Goal: Find contact information: Find contact information

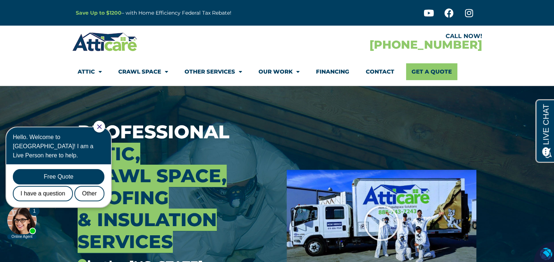
click at [340, 72] on link "Financing" at bounding box center [332, 71] width 33 height 17
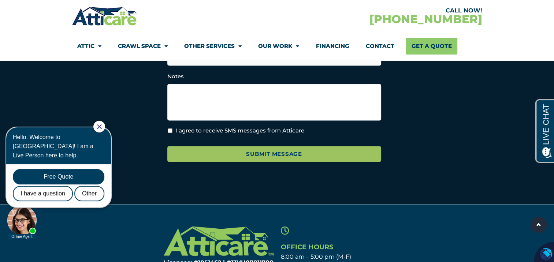
scroll to position [1285, 0]
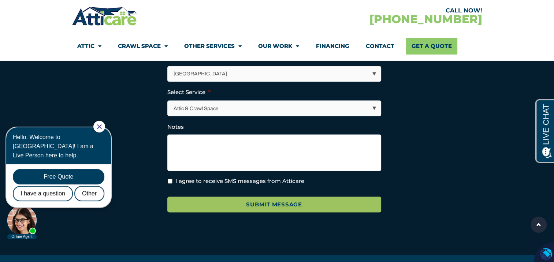
click at [379, 44] on link "Contact" at bounding box center [379, 46] width 29 height 17
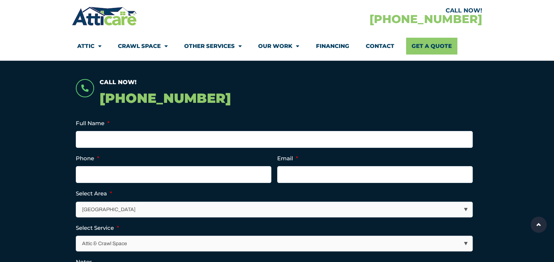
scroll to position [293, 0]
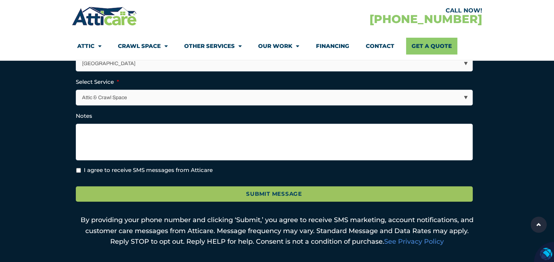
click at [326, 43] on link "Financing" at bounding box center [331, 46] width 33 height 17
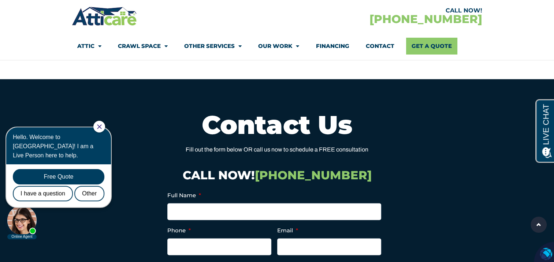
scroll to position [1098, 0]
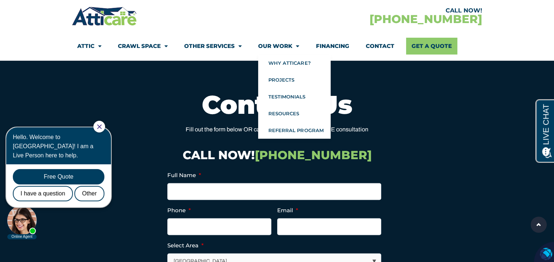
click at [262, 46] on link "Our Work" at bounding box center [278, 46] width 41 height 17
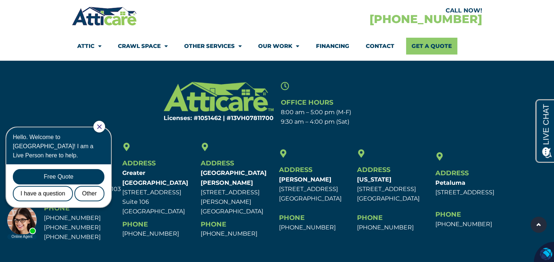
scroll to position [1690, 0]
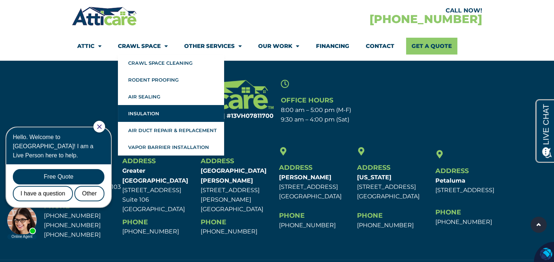
click at [144, 112] on link "Insulation" at bounding box center [171, 113] width 106 height 17
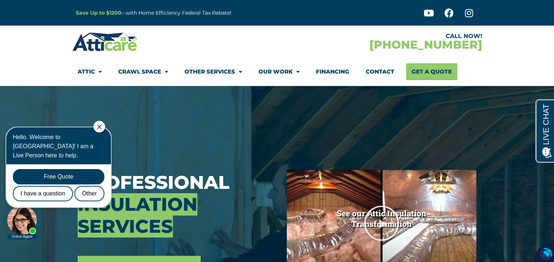
click at [102, 127] on icon "Close Chat" at bounding box center [99, 126] width 5 height 5
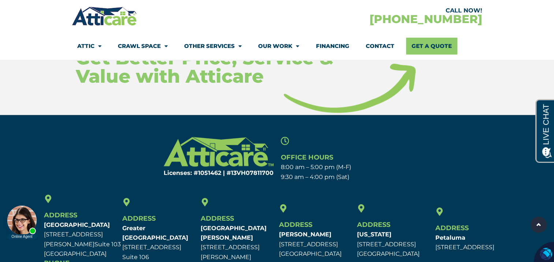
scroll to position [3513, 0]
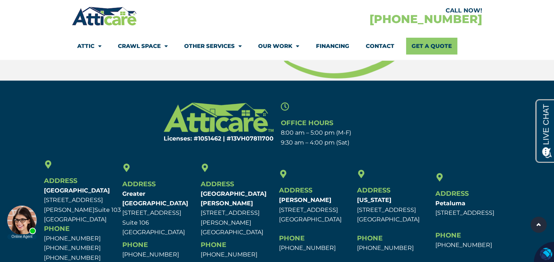
click at [105, 20] on img at bounding box center [105, 15] width 66 height 21
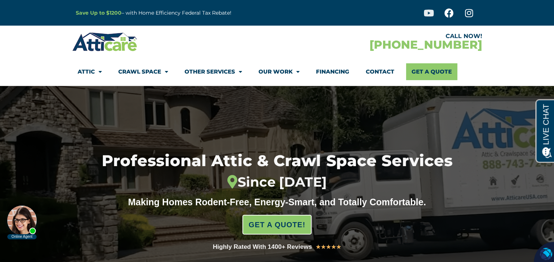
click at [427, 11] on icon at bounding box center [428, 12] width 9 height 9
click at [428, 11] on icon at bounding box center [428, 12] width 9 height 9
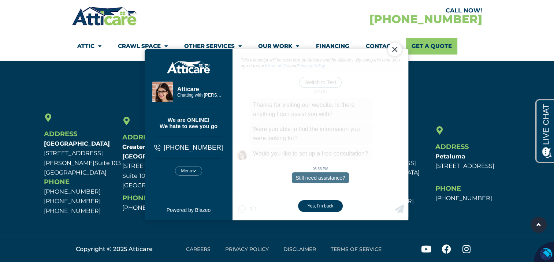
type textarea "1`1"
click at [512, 34] on section "CALL NOW! 1-866-872-6974 Attic Attic Cleaning Rodent Proofing Air Sealing Insul…" at bounding box center [277, 30] width 554 height 60
click at [287, 15] on div "CALL NOW! 1-866-872-6974" at bounding box center [379, 15] width 205 height 21
click at [396, 51] on div "Close Chat" at bounding box center [394, 49] width 14 height 14
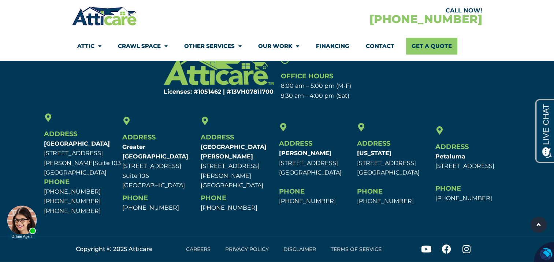
scroll to position [2412, 0]
click at [378, 44] on link "Contact" at bounding box center [379, 46] width 29 height 17
